Goal: Task Accomplishment & Management: Use online tool/utility

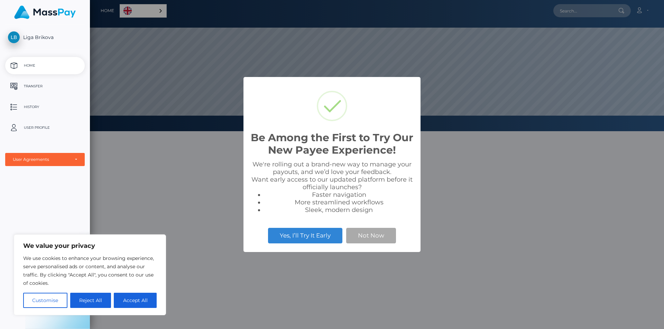
scroll to position [131, 574]
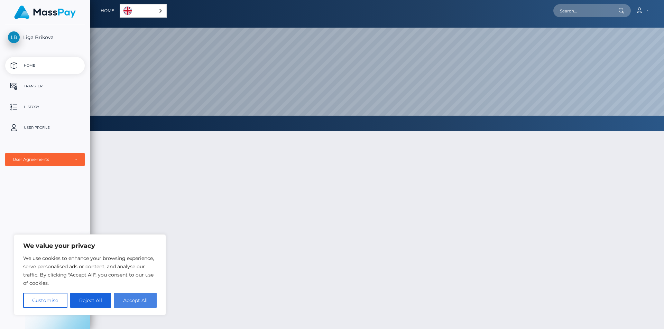
click at [148, 301] on button "Accept All" at bounding box center [135, 300] width 43 height 15
checkbox input "true"
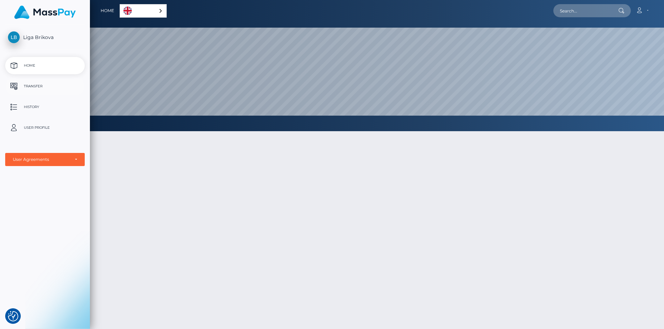
click at [38, 90] on p "Transfer" at bounding box center [45, 86] width 74 height 10
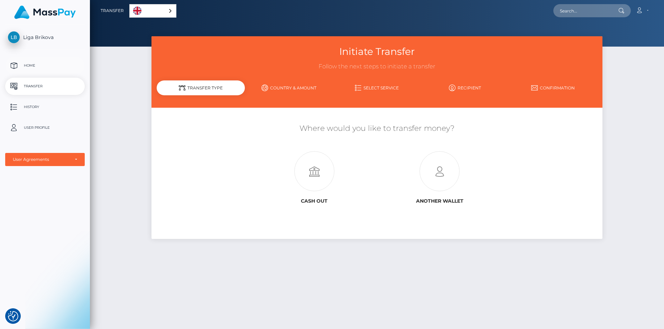
click at [33, 71] on p "Home" at bounding box center [45, 65] width 74 height 10
